Goal: Information Seeking & Learning: Learn about a topic

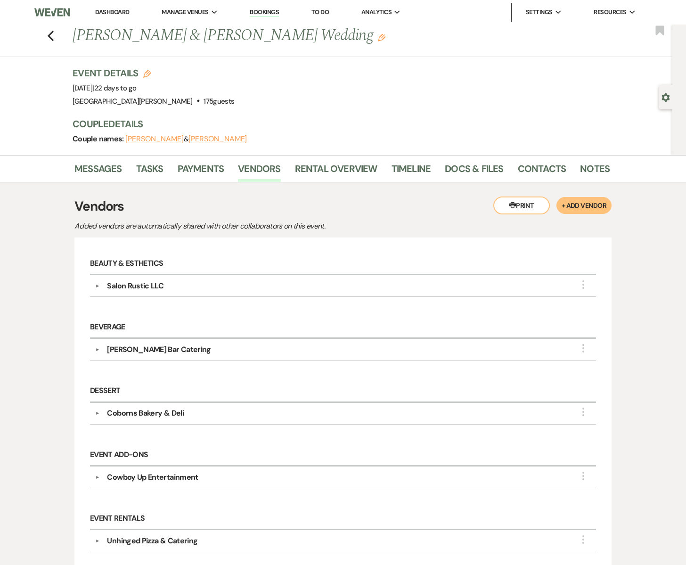
click at [134, 282] on div "Salon Rustic LLC" at bounding box center [135, 285] width 56 height 11
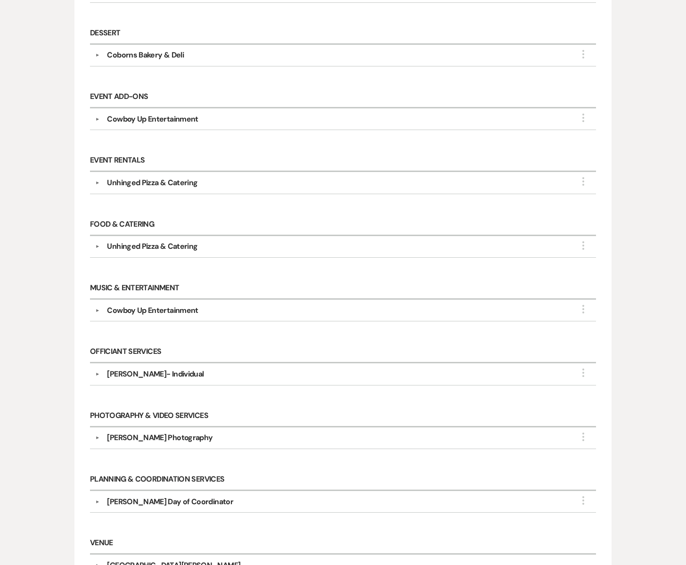
scroll to position [607, 0]
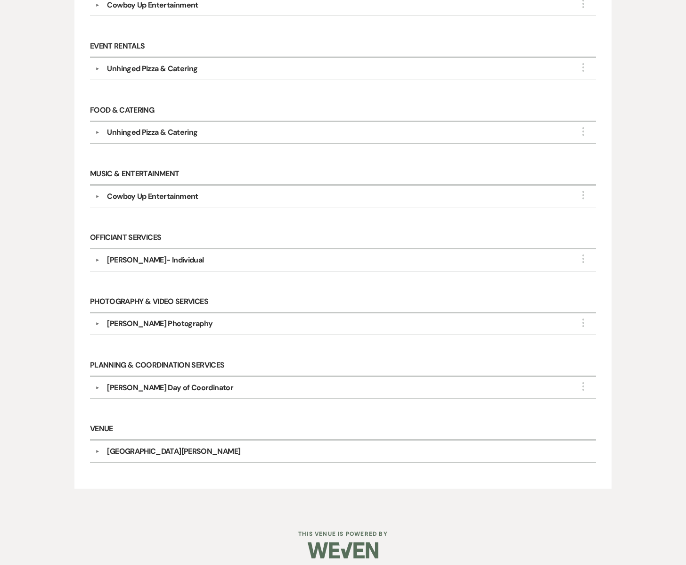
click at [139, 318] on div "[PERSON_NAME] Photography" at bounding box center [159, 323] width 105 height 11
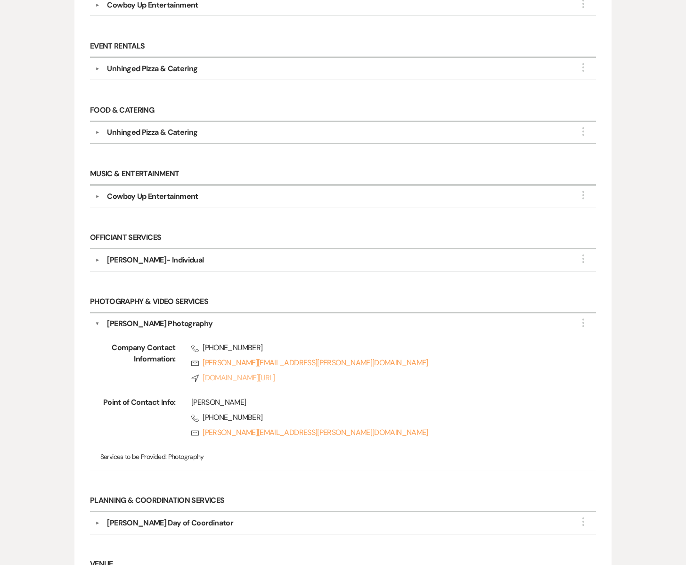
click at [222, 373] on link "Compass [DOMAIN_NAME][URL]" at bounding box center [378, 377] width 375 height 11
drag, startPoint x: 171, startPoint y: 319, endPoint x: 109, endPoint y: 321, distance: 62.7
click at [109, 321] on div "[PERSON_NAME] Photography" at bounding box center [159, 323] width 105 height 11
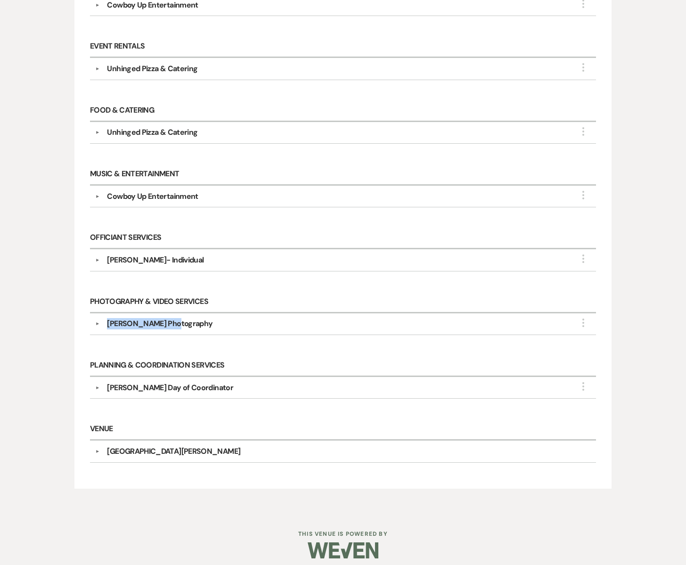
copy div "[PERSON_NAME]"
click at [202, 335] on div "Photography & Video Services ▼ [PERSON_NAME] Photography More Company Contact I…" at bounding box center [342, 318] width 515 height 64
click at [131, 318] on div "[PERSON_NAME] Photography" at bounding box center [159, 323] width 105 height 11
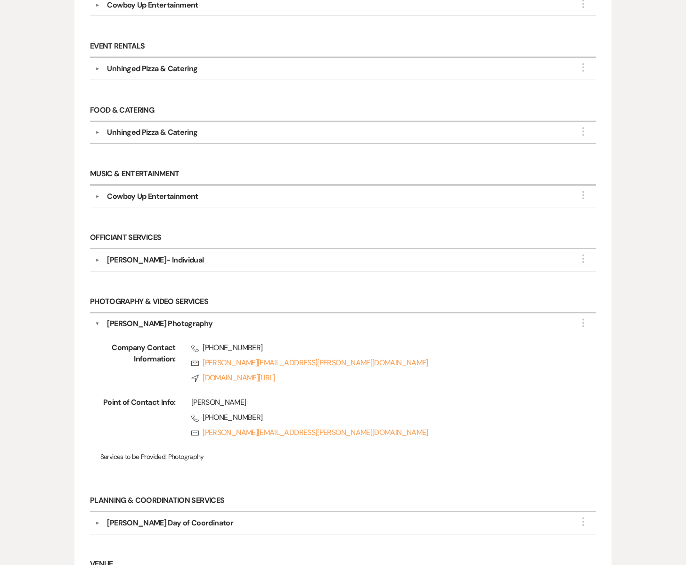
click at [171, 319] on div "[PERSON_NAME] Photography" at bounding box center [159, 323] width 105 height 11
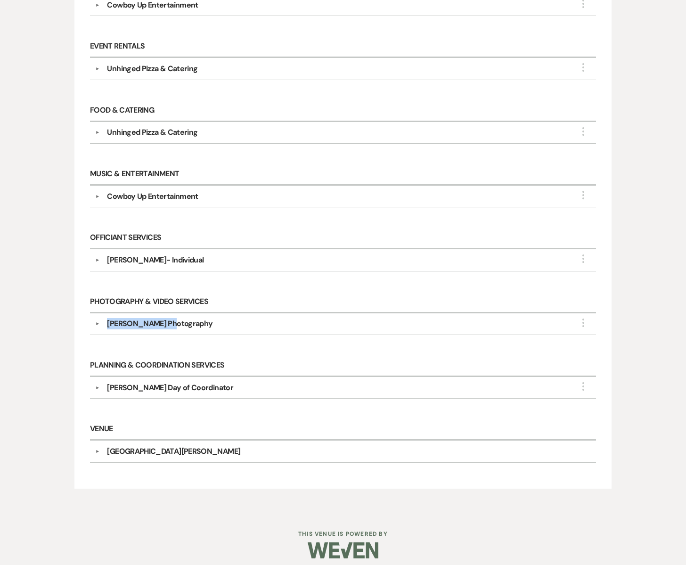
drag, startPoint x: 171, startPoint y: 319, endPoint x: 105, endPoint y: 318, distance: 65.9
click at [105, 318] on div "[PERSON_NAME] Photography" at bounding box center [344, 323] width 491 height 11
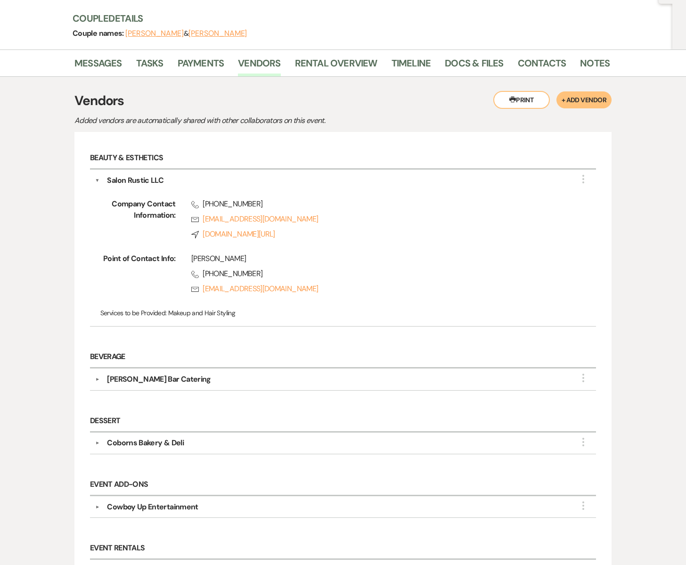
scroll to position [0, 0]
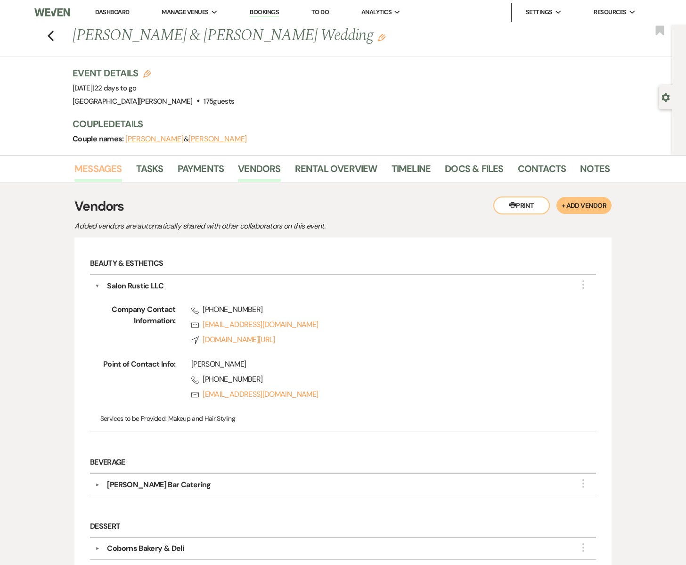
click at [91, 168] on link "Messages" at bounding box center [98, 171] width 48 height 21
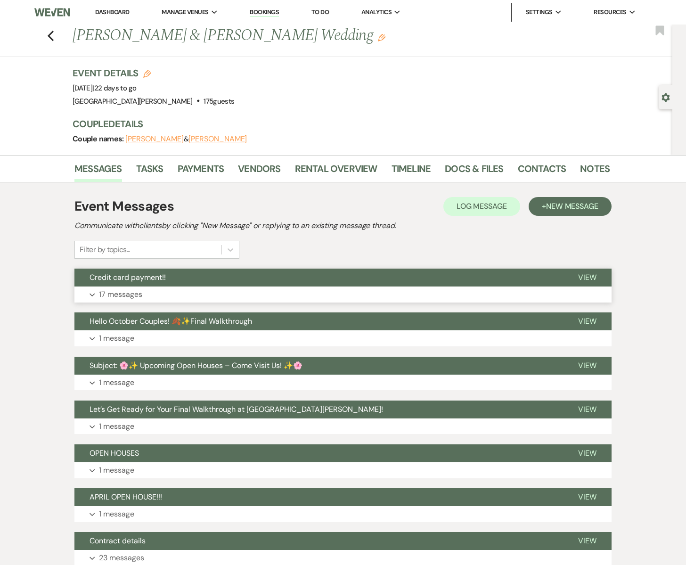
click at [122, 292] on p "17 messages" at bounding box center [120, 294] width 43 height 12
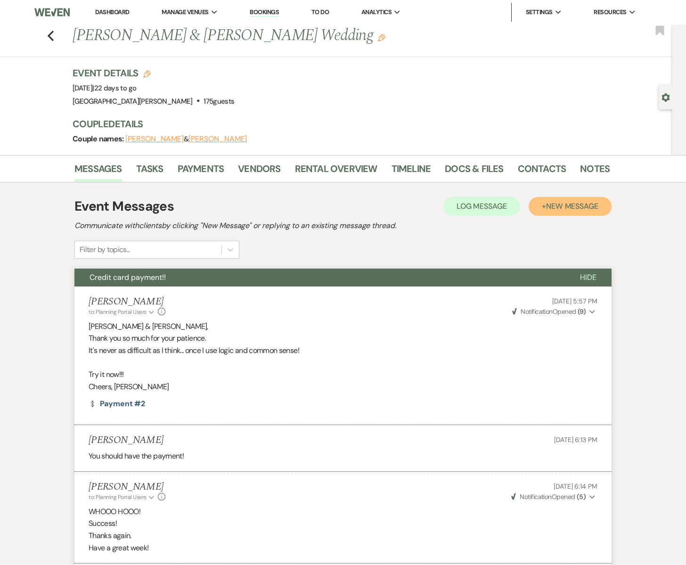
click at [549, 207] on span "New Message" at bounding box center [572, 206] width 52 height 10
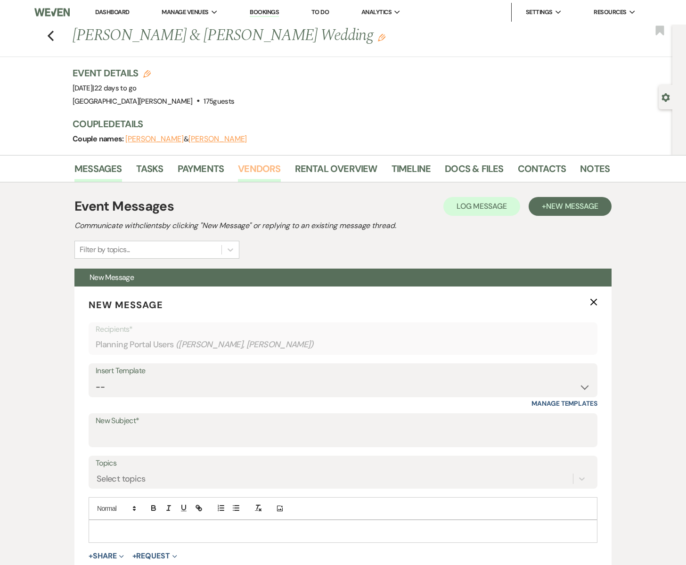
click at [247, 170] on link "Vendors" at bounding box center [259, 171] width 42 height 21
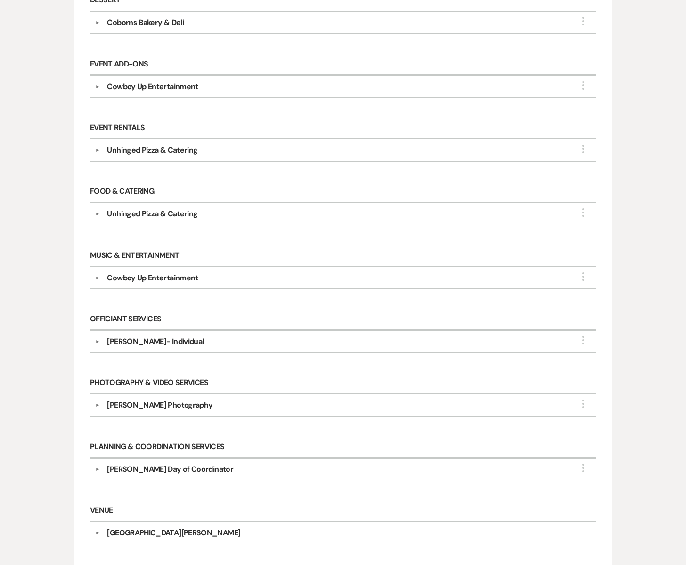
scroll to position [472, 0]
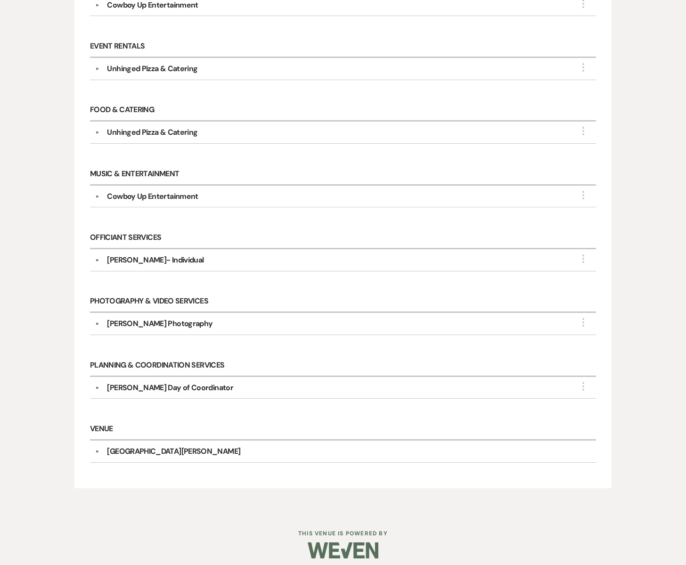
click at [162, 320] on div "[PERSON_NAME] Photography" at bounding box center [159, 323] width 105 height 11
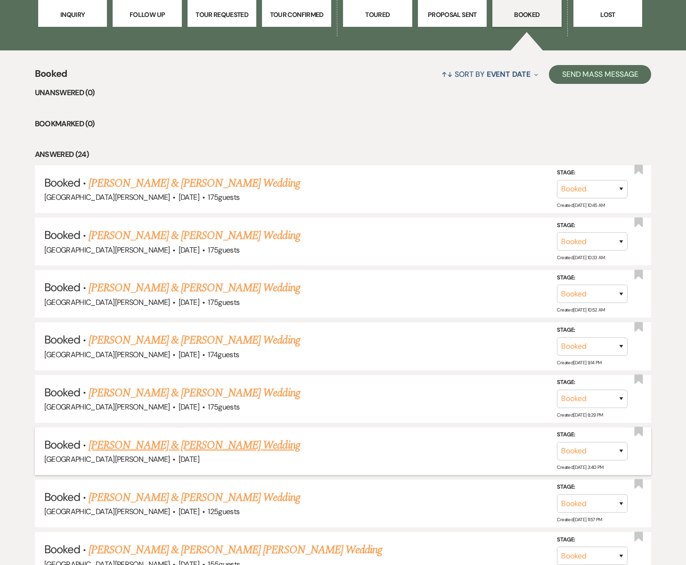
scroll to position [319, 0]
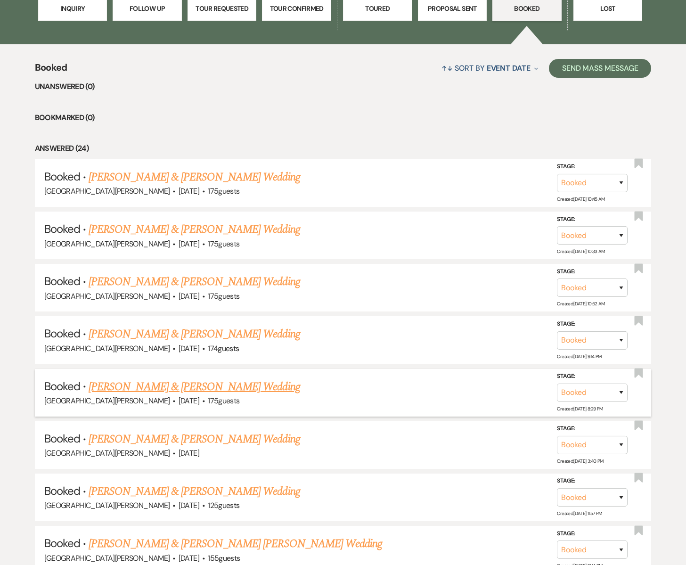
click at [137, 383] on link "[PERSON_NAME] & [PERSON_NAME] Wedding" at bounding box center [194, 386] width 211 height 17
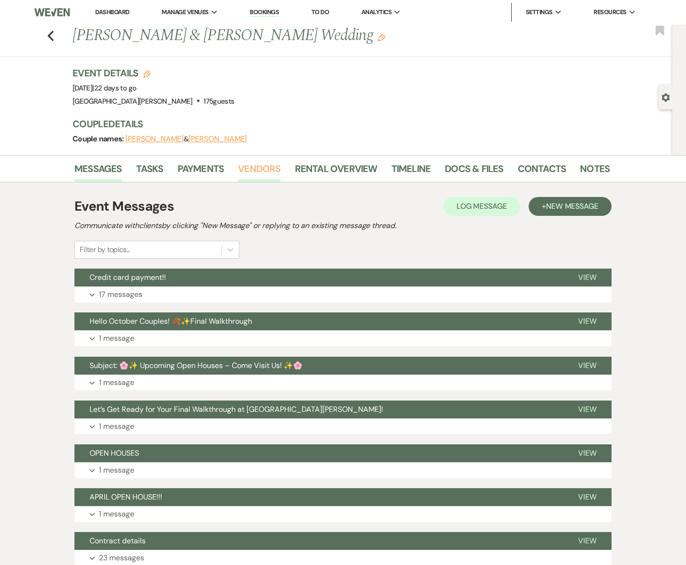
click at [249, 164] on link "Vendors" at bounding box center [259, 171] width 42 height 21
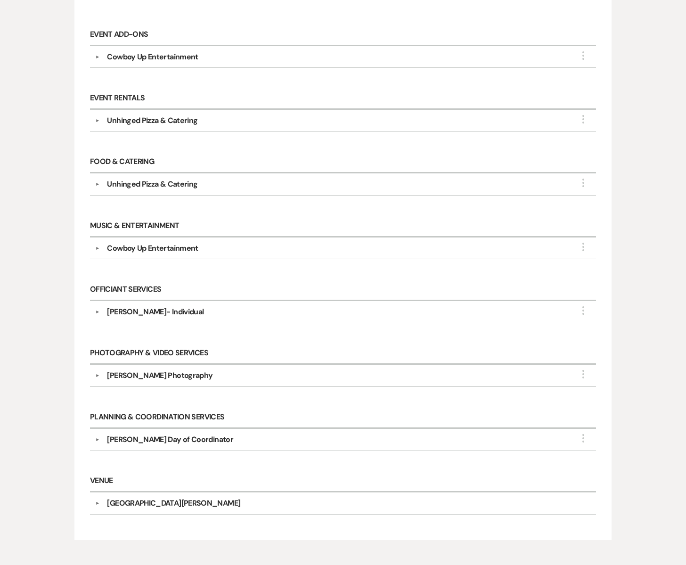
scroll to position [427, 0]
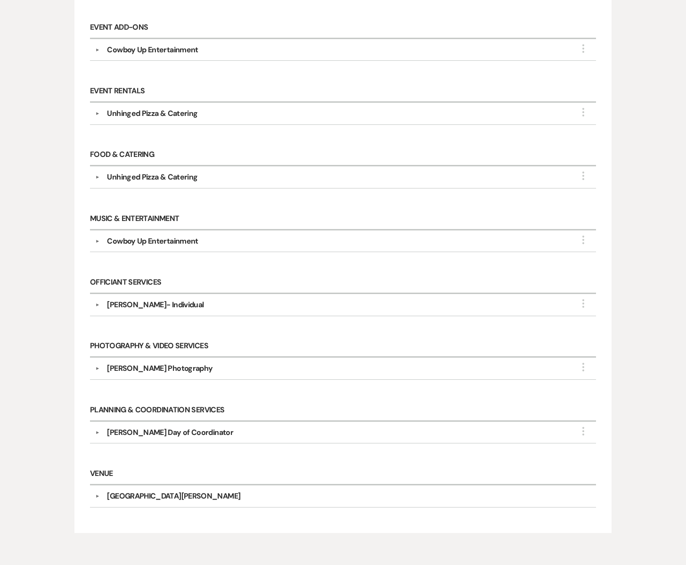
click at [211, 363] on div "[PERSON_NAME] Photography" at bounding box center [159, 368] width 105 height 11
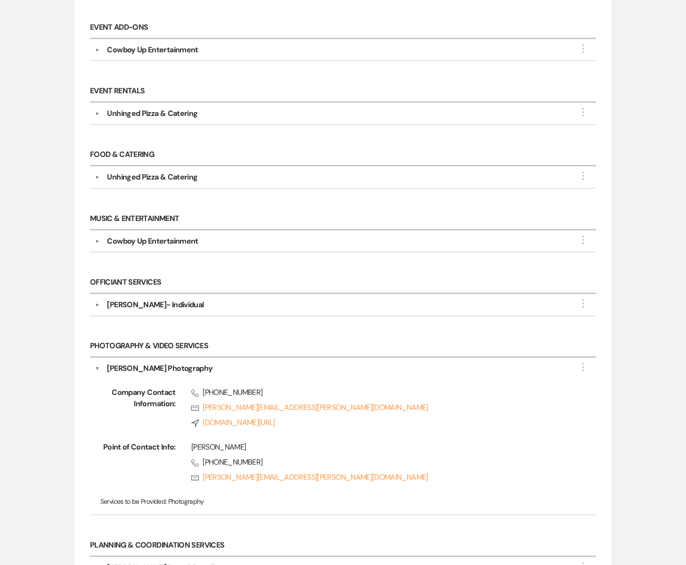
scroll to position [457, 0]
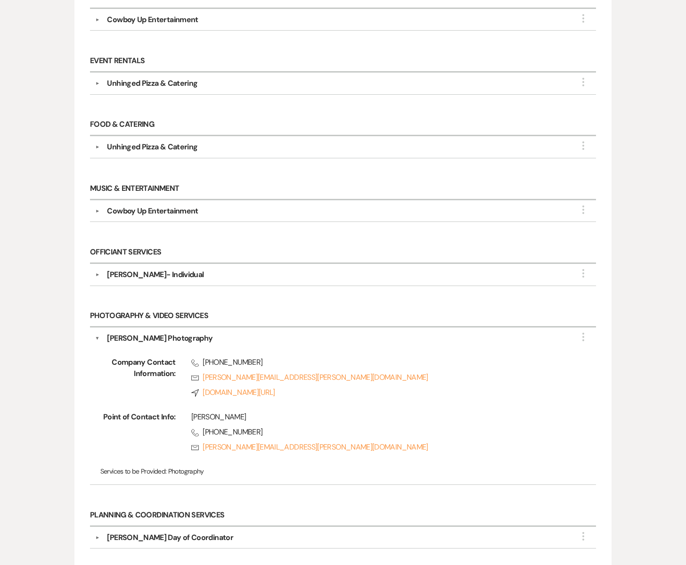
click at [164, 269] on div "[PERSON_NAME]- Individual" at bounding box center [155, 274] width 97 height 11
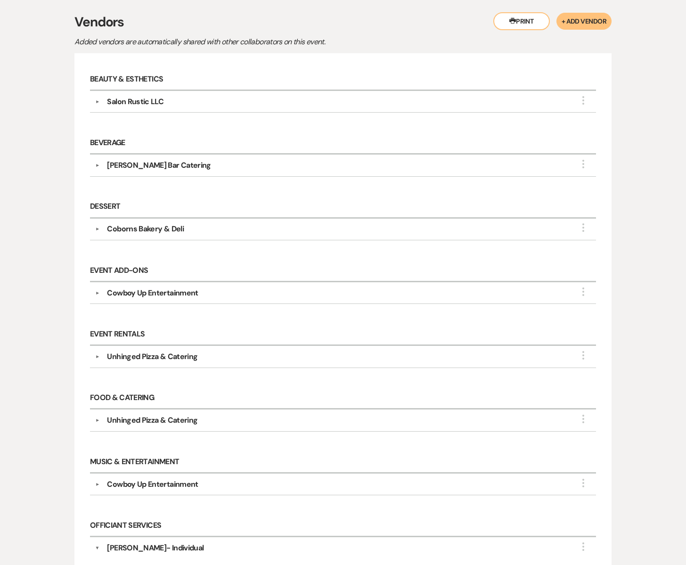
scroll to position [180, 0]
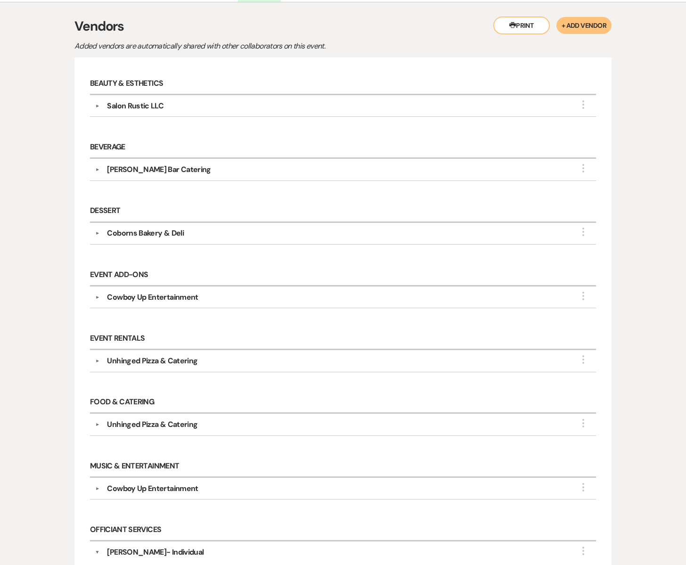
click at [132, 101] on div "Salon Rustic LLC" at bounding box center [135, 105] width 56 height 11
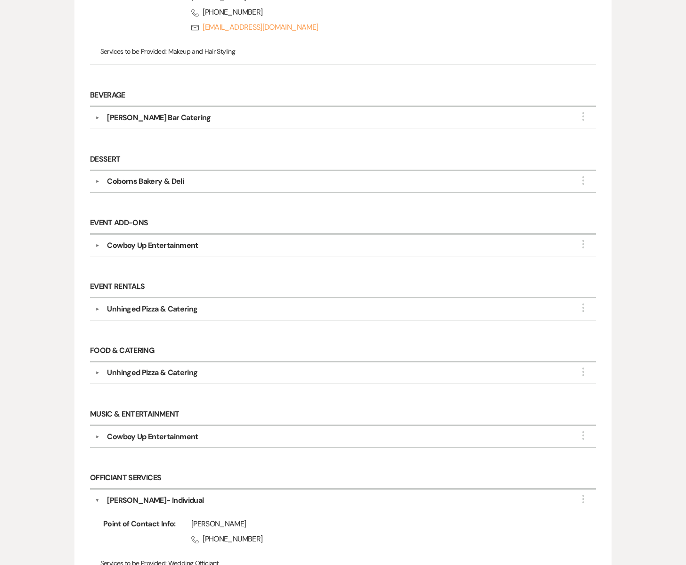
scroll to position [364, 0]
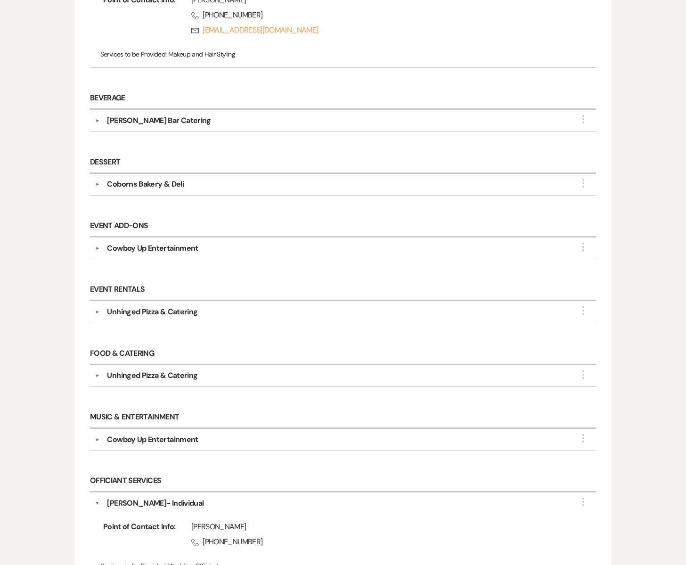
click at [176, 243] on div "Cowboy Up Entertainment" at bounding box center [152, 247] width 91 height 11
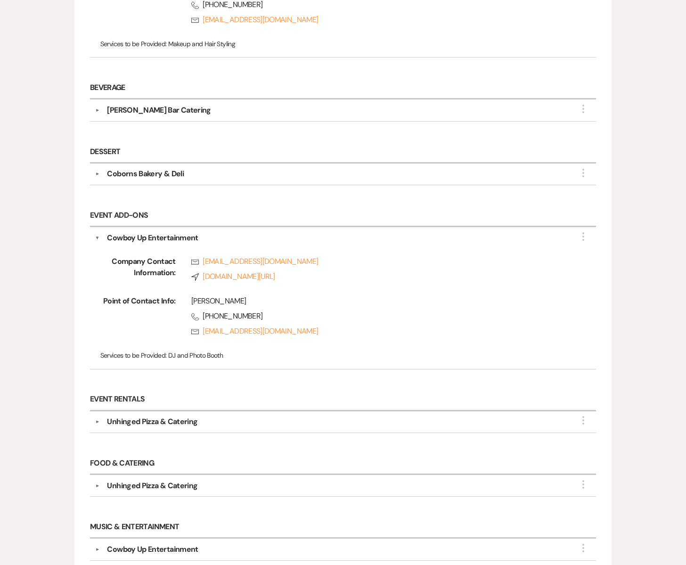
scroll to position [377, 0]
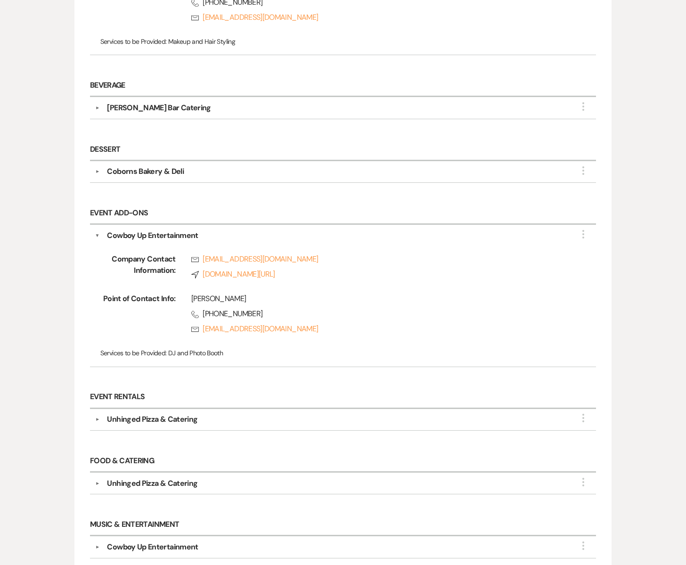
click at [171, 417] on div "Unhinged Pizza & Catering" at bounding box center [152, 418] width 90 height 11
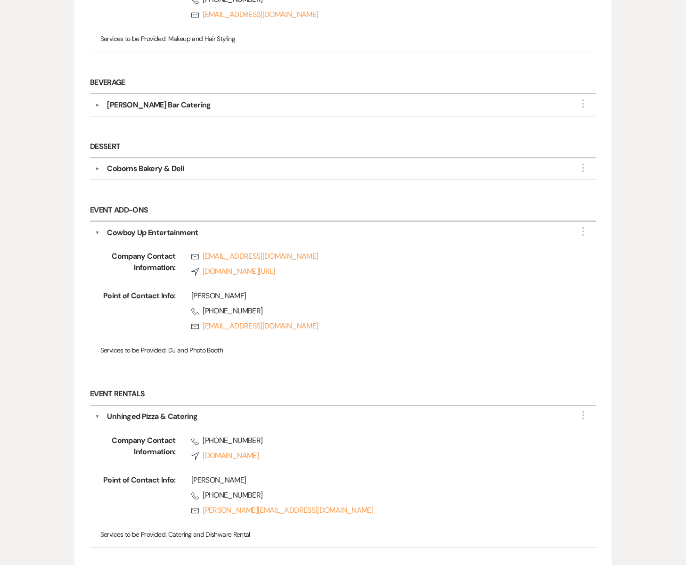
scroll to position [376, 0]
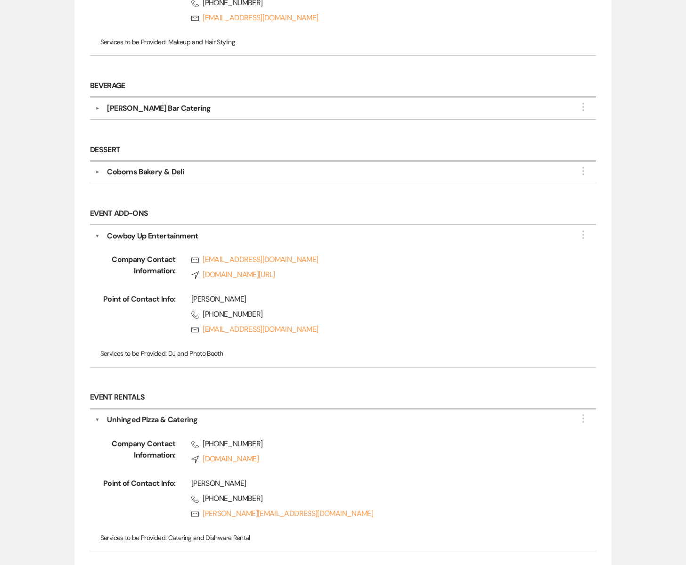
click at [173, 169] on div "Coborns Bakery & Deli" at bounding box center [145, 171] width 77 height 11
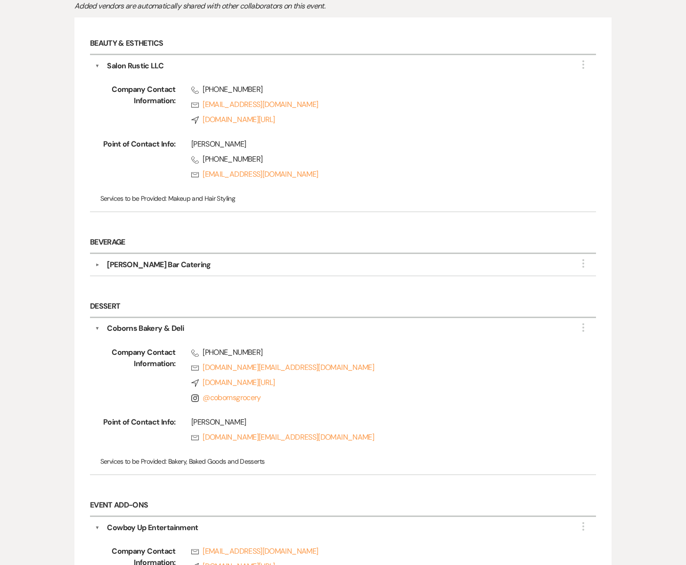
scroll to position [224, 0]
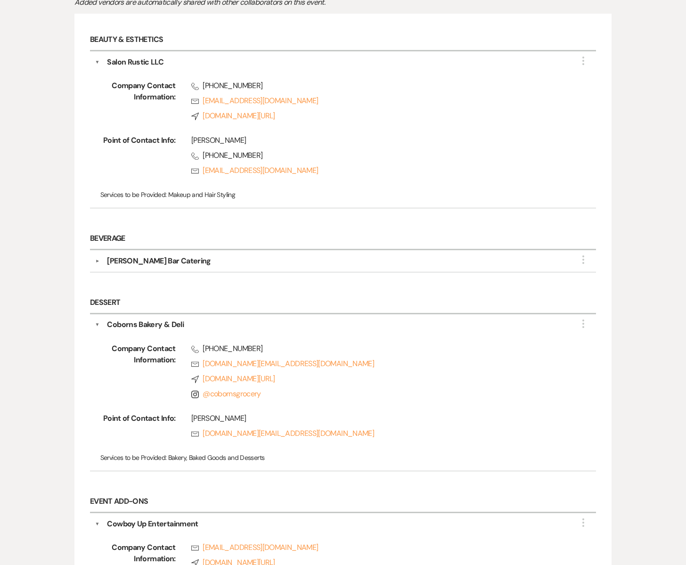
click at [150, 263] on div "[PERSON_NAME] Bar Catering" at bounding box center [159, 260] width 104 height 11
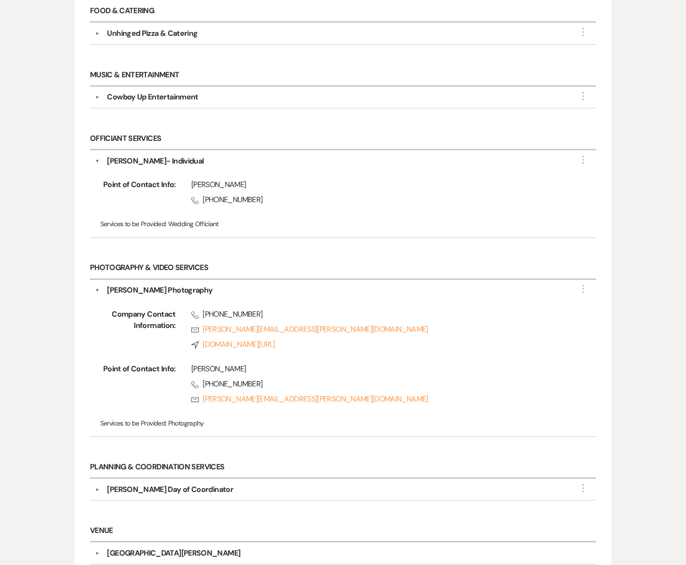
scroll to position [1318, 0]
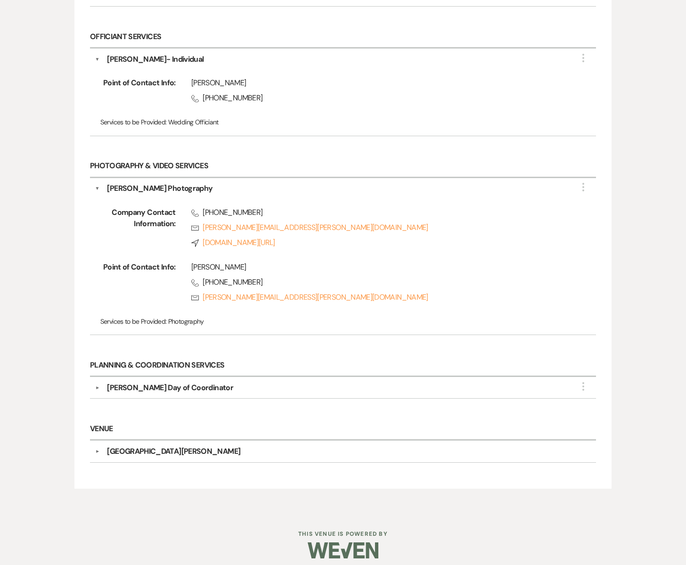
click at [154, 382] on div "[PERSON_NAME] Day of Coordinator" at bounding box center [170, 387] width 126 height 11
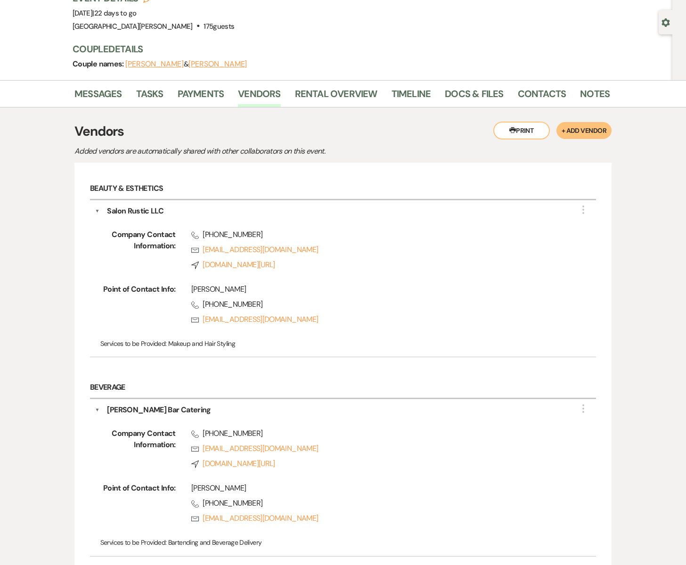
scroll to position [0, 0]
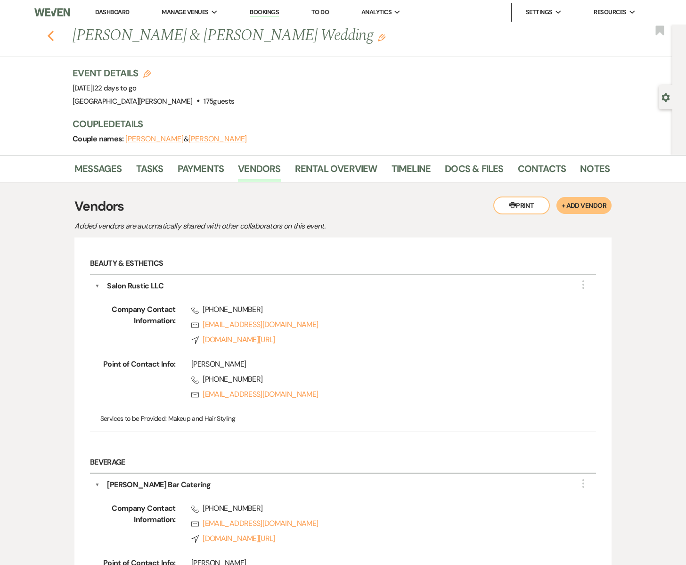
click at [52, 37] on icon "Previous" at bounding box center [50, 35] width 7 height 11
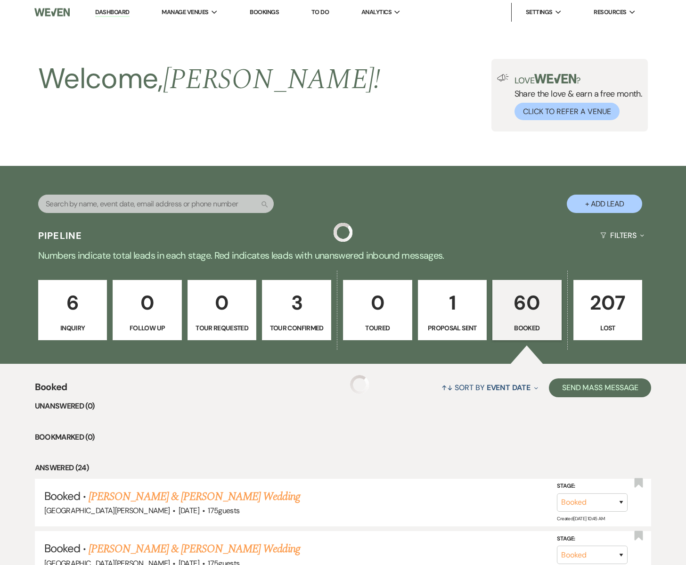
scroll to position [319, 0]
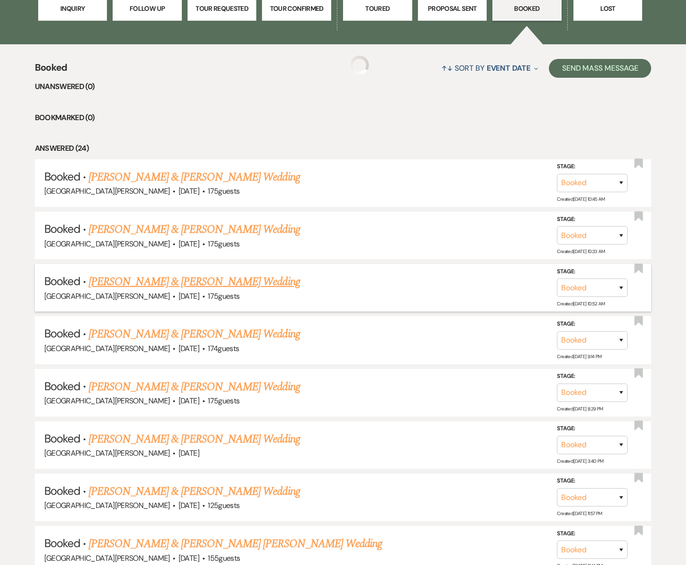
click at [143, 279] on link "[PERSON_NAME] & [PERSON_NAME] Wedding" at bounding box center [194, 281] width 211 height 17
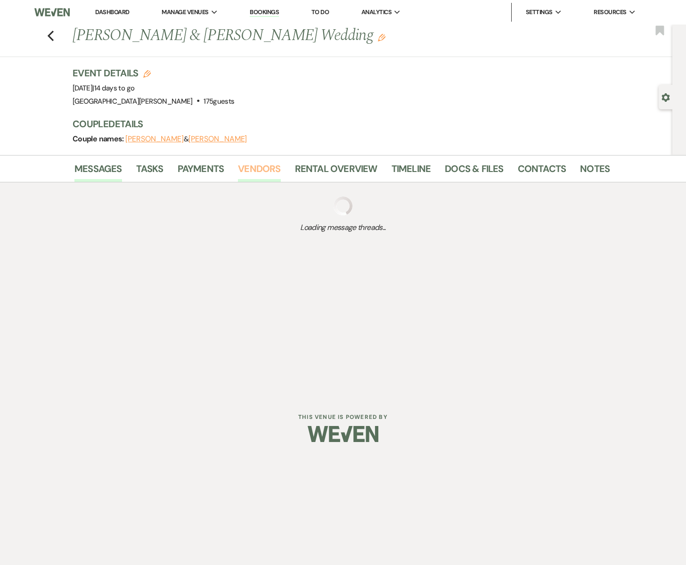
click at [250, 170] on link "Vendors" at bounding box center [259, 171] width 42 height 21
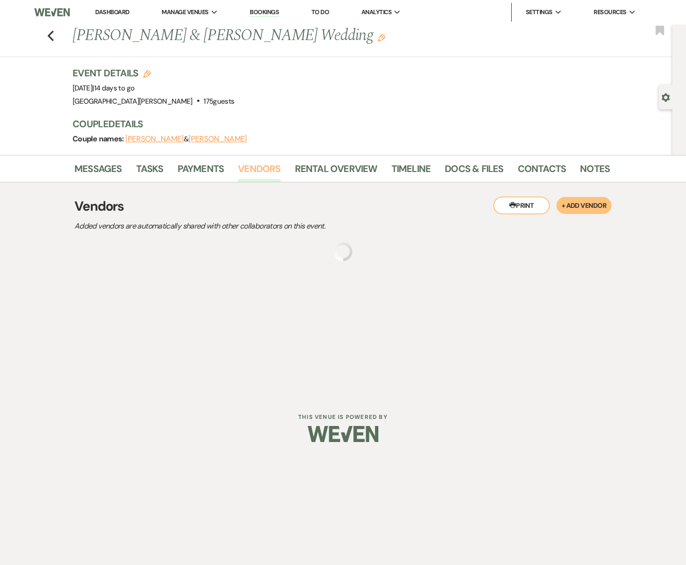
click at [250, 171] on link "Vendors" at bounding box center [259, 171] width 42 height 21
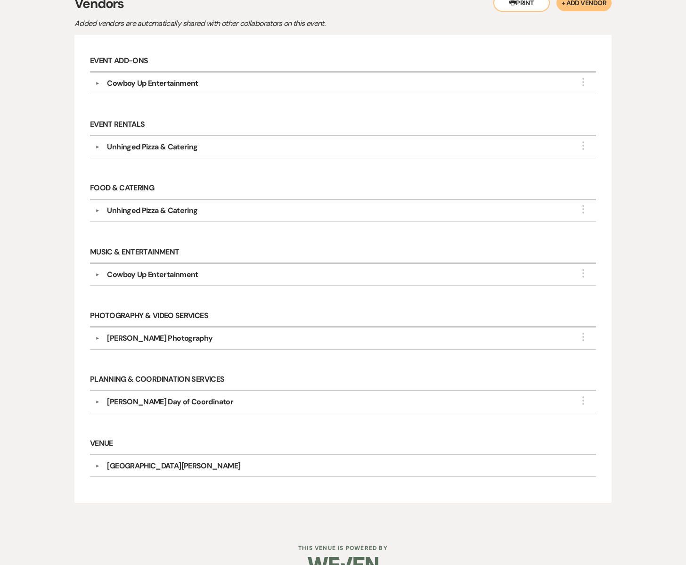
scroll to position [219, 0]
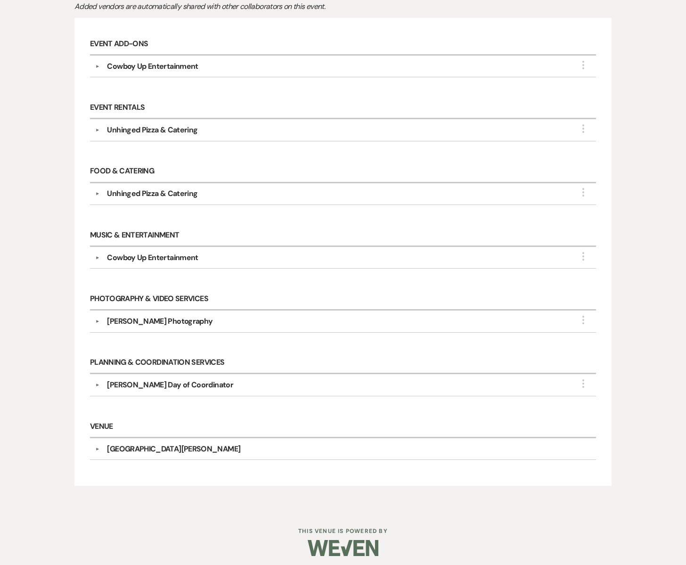
click at [155, 124] on div "Unhinged Pizza & Catering" at bounding box center [152, 129] width 90 height 11
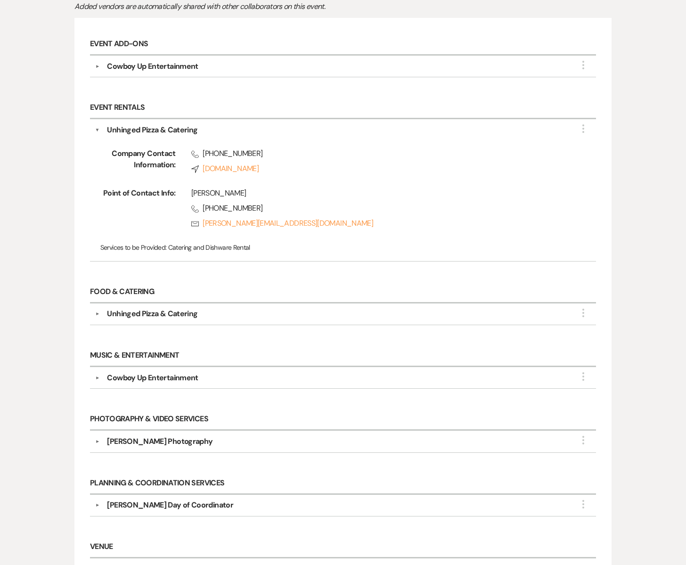
click at [150, 437] on div "[PERSON_NAME] Photography" at bounding box center [159, 441] width 105 height 11
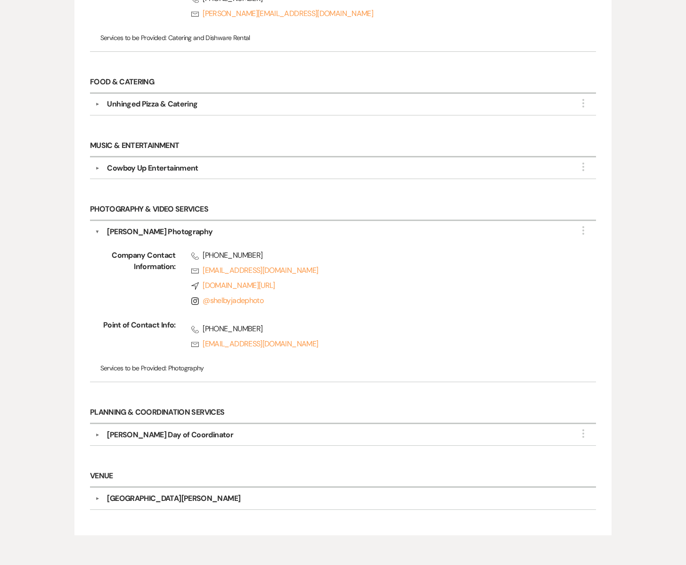
scroll to position [479, 0]
